Goal: Task Accomplishment & Management: Use online tool/utility

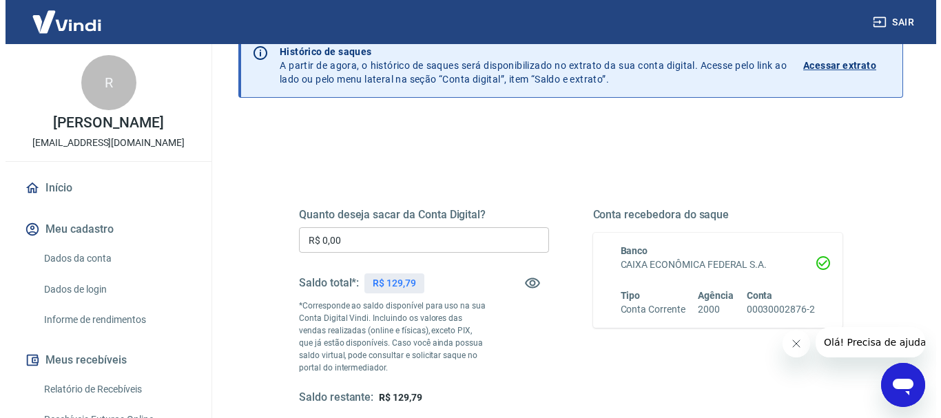
scroll to position [138, 0]
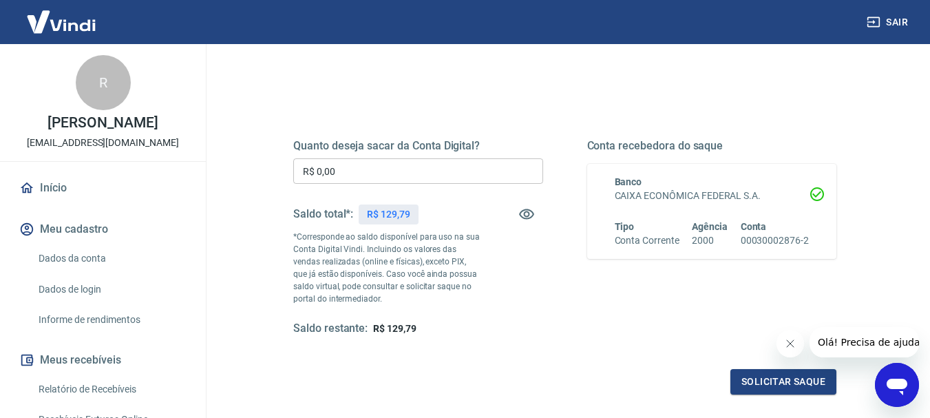
click at [344, 170] on input "R$ 0,00" at bounding box center [418, 170] width 250 height 25
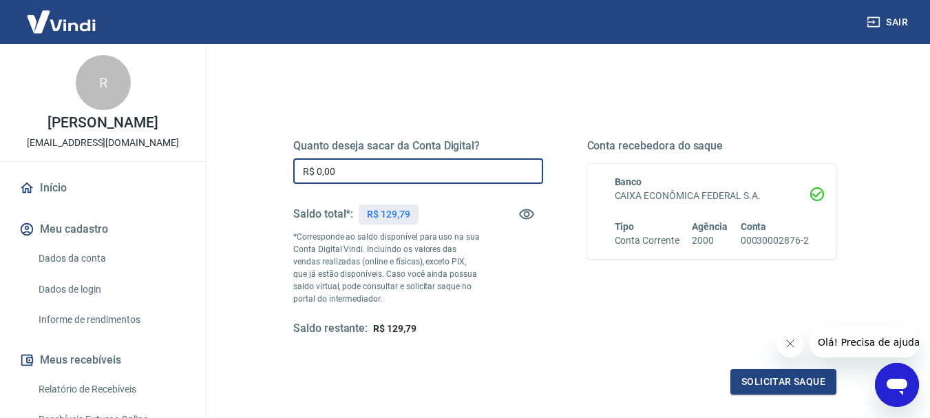
drag, startPoint x: 344, startPoint y: 170, endPoint x: 256, endPoint y: 169, distance: 88.1
click at [257, 170] on div "Quanto deseja sacar da Conta Digital? R$ 0,00 ​ Saldo total*: R$ 129,79 *Corres…" at bounding box center [565, 303] width 664 height 505
type input "R$ 129,00"
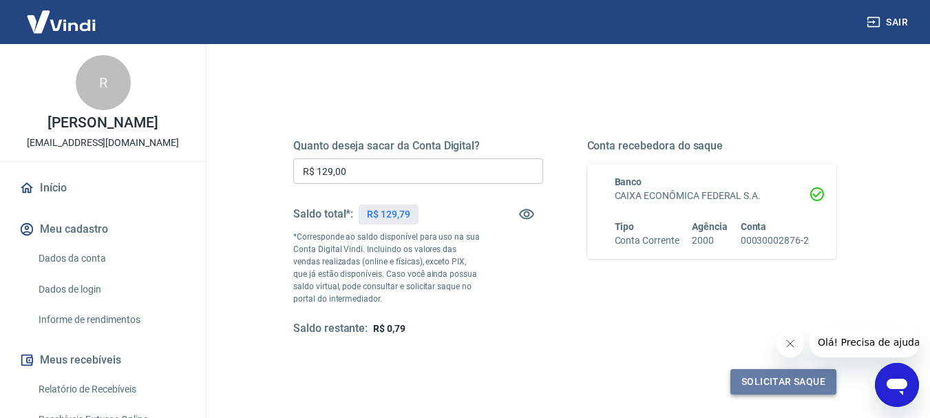
click at [789, 384] on button "Solicitar saque" at bounding box center [784, 381] width 106 height 25
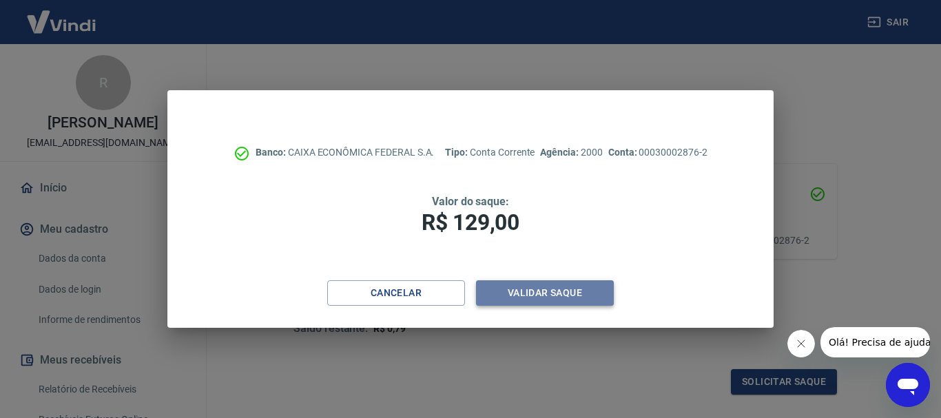
click at [548, 293] on button "Validar saque" at bounding box center [545, 292] width 138 height 25
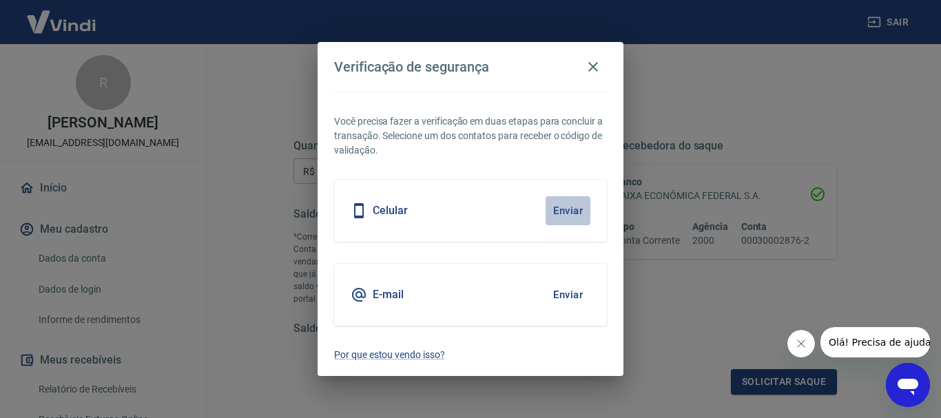
click at [572, 207] on button "Enviar" at bounding box center [567, 210] width 45 height 29
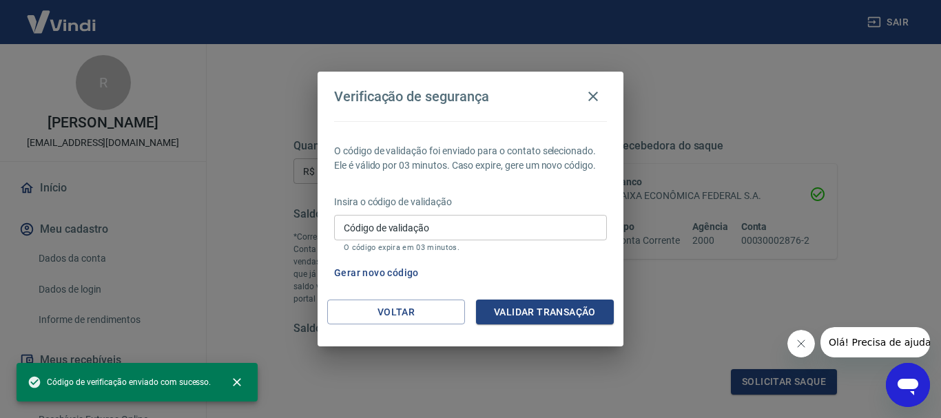
click at [440, 229] on input "Código de validação" at bounding box center [470, 227] width 273 height 25
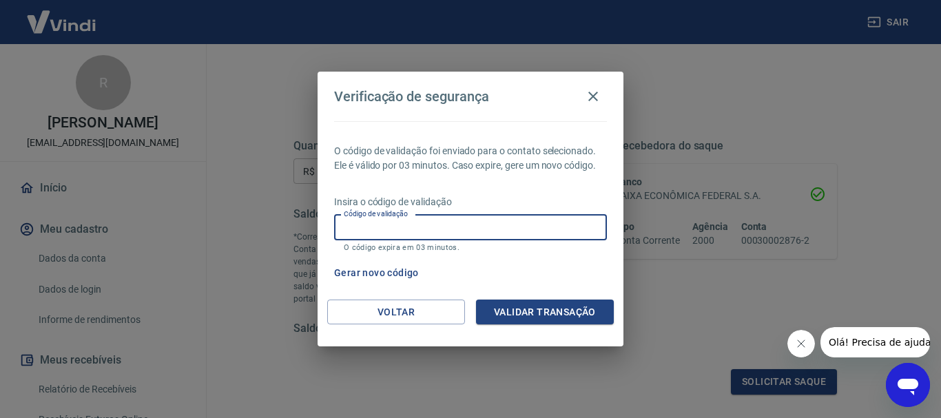
click at [598, 275] on div "Gerar novo código" at bounding box center [467, 272] width 278 height 25
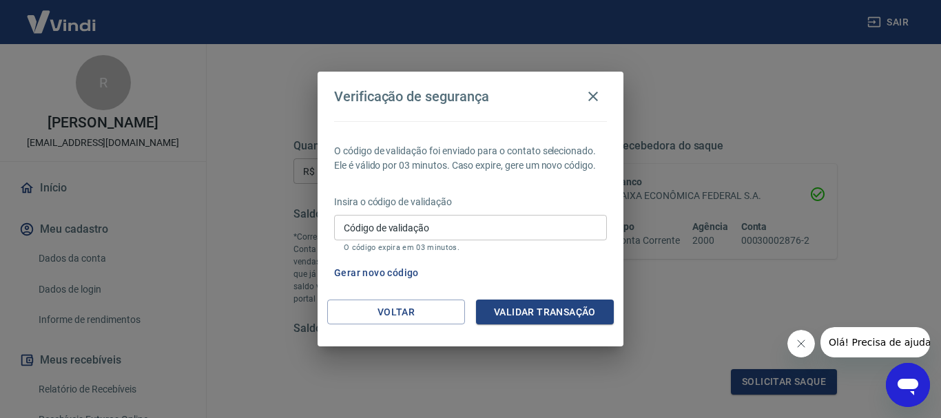
click at [478, 226] on input "Código de validação" at bounding box center [470, 227] width 273 height 25
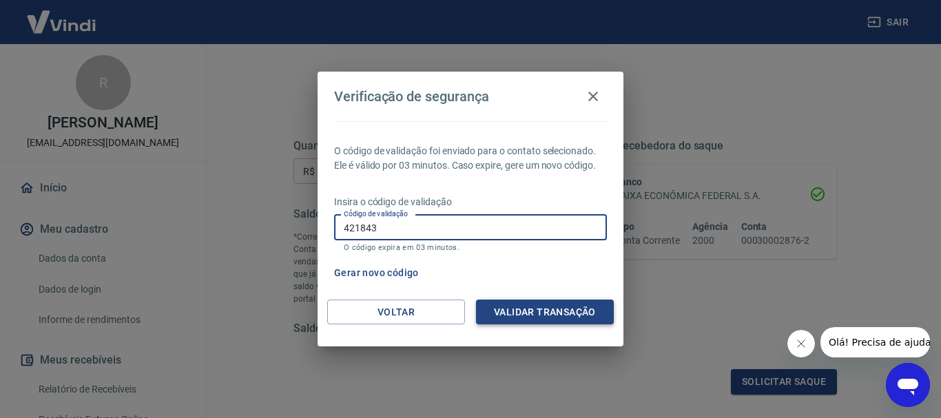
type input "421843"
click at [551, 315] on button "Validar transação" at bounding box center [545, 312] width 138 height 25
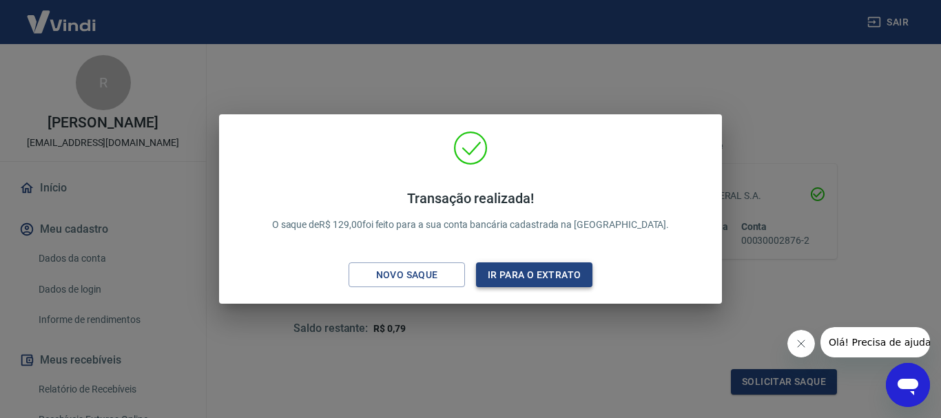
click at [541, 269] on button "Ir para o extrato" at bounding box center [534, 274] width 116 height 25
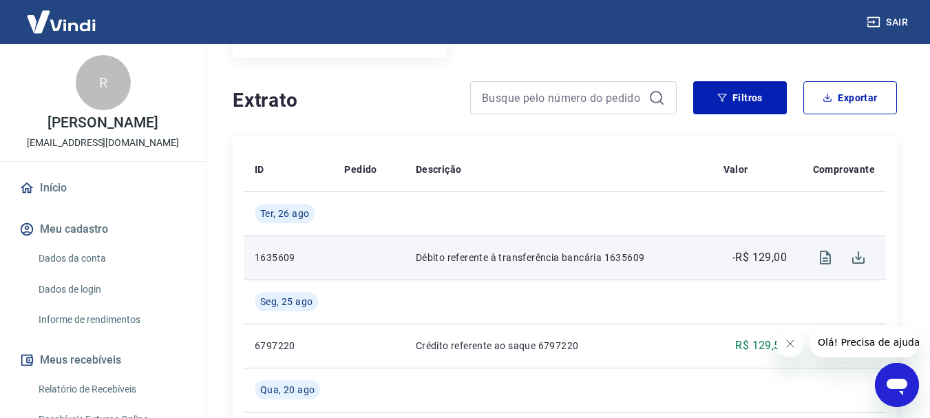
scroll to position [275, 0]
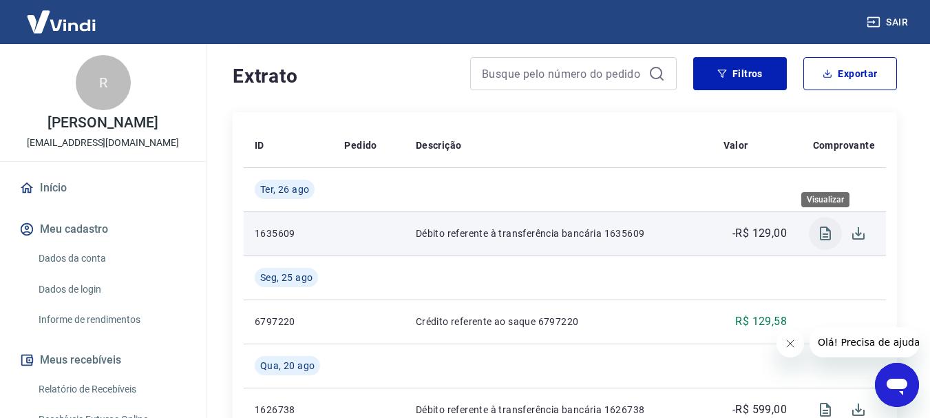
click at [824, 235] on icon "Visualizar" at bounding box center [825, 234] width 11 height 14
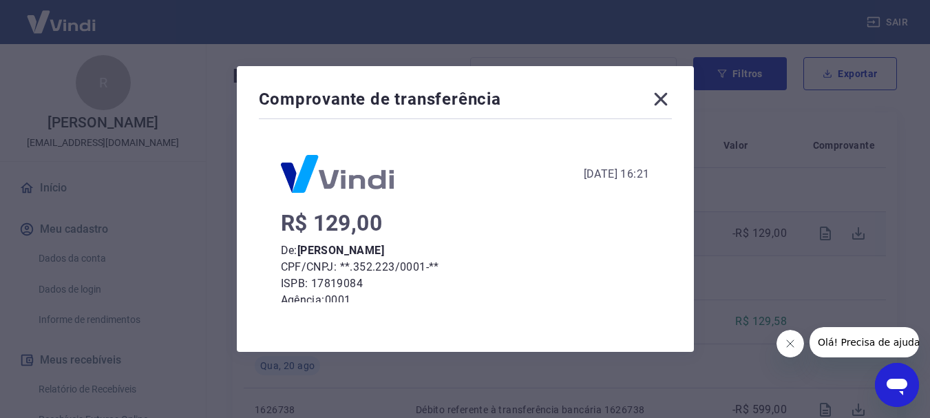
click at [667, 96] on icon at bounding box center [661, 99] width 22 height 22
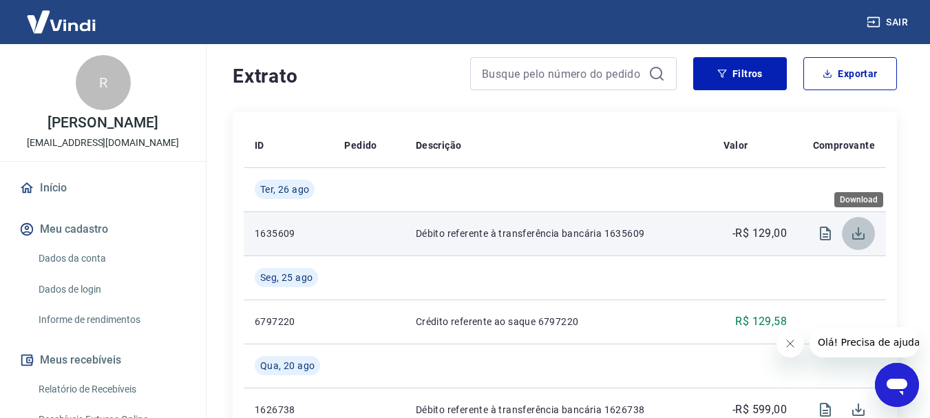
click at [861, 235] on icon "Download" at bounding box center [858, 233] width 17 height 17
